Goal: Navigation & Orientation: Find specific page/section

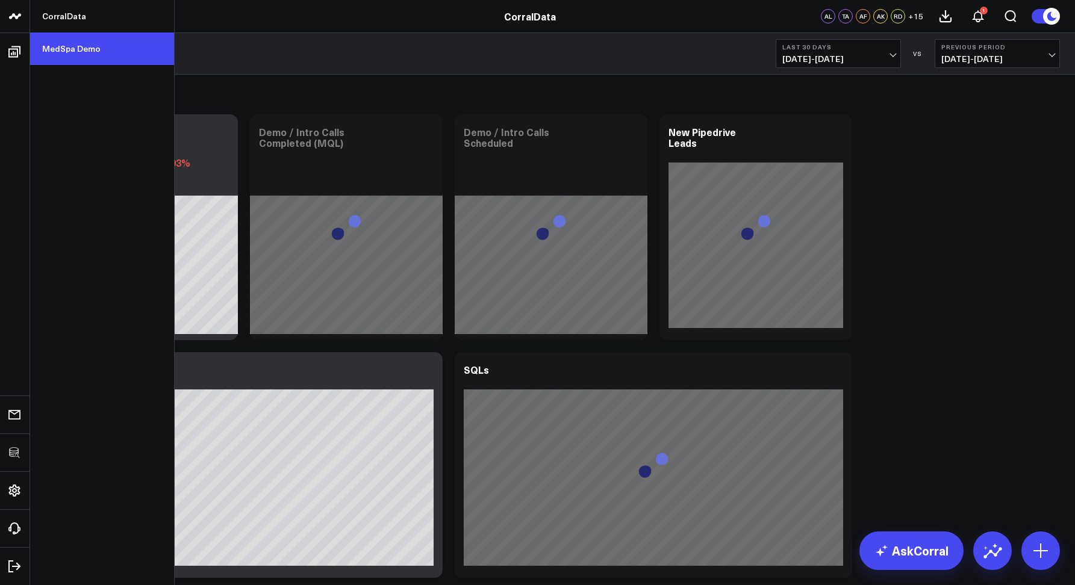
click at [75, 50] on link "MedSpa Demo" at bounding box center [102, 49] width 144 height 33
